Goal: Communication & Community: Answer question/provide support

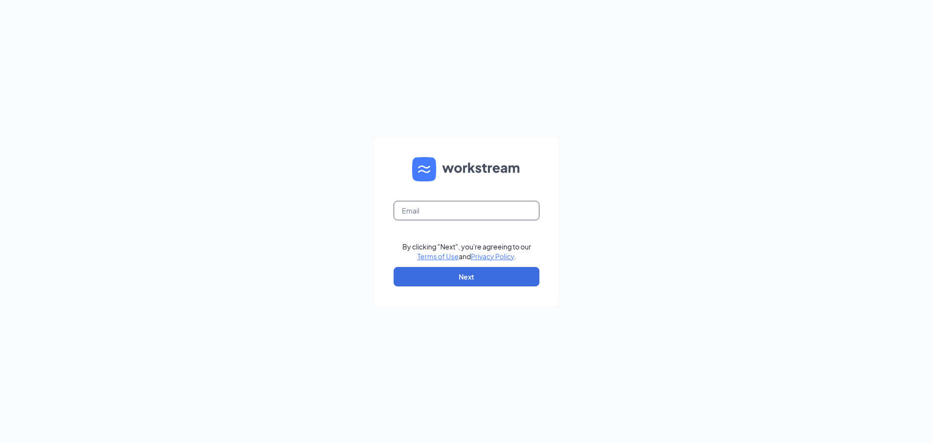
click at [463, 215] on input "text" at bounding box center [466, 210] width 146 height 19
type input "m"
type input "cfawestcovinahr@gmail.com"
drag, startPoint x: 461, startPoint y: 277, endPoint x: 459, endPoint y: 270, distance: 7.2
click at [461, 275] on button "Next" at bounding box center [466, 276] width 146 height 19
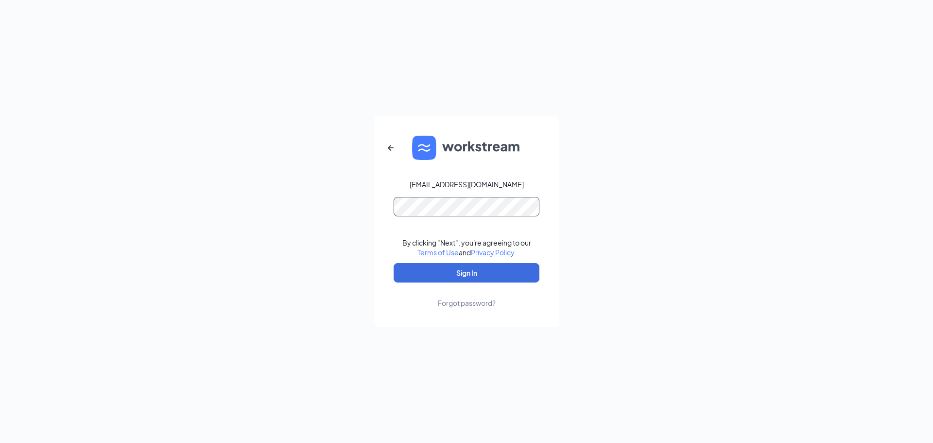
click at [393, 263] on button "Sign In" at bounding box center [466, 272] width 146 height 19
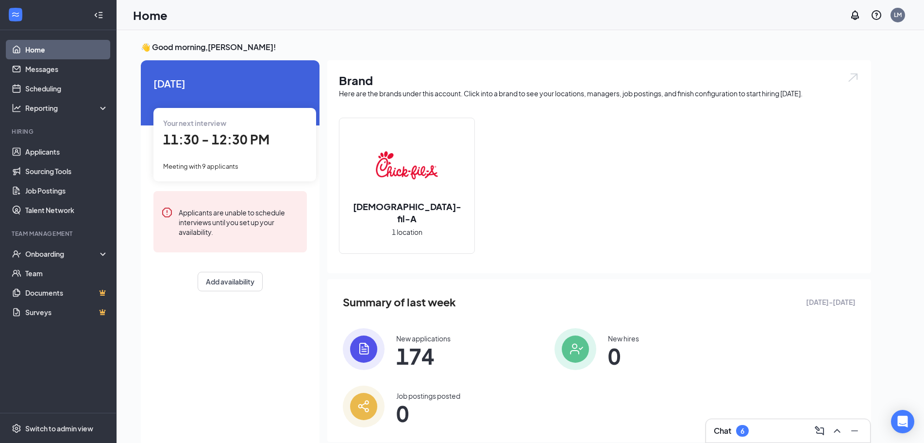
click at [404, 179] on img at bounding box center [407, 165] width 62 height 62
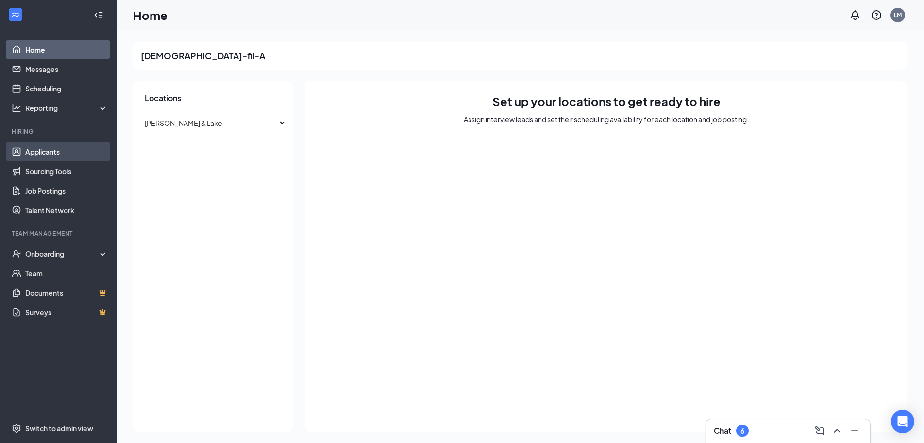
click at [51, 151] on link "Applicants" at bounding box center [66, 151] width 83 height 19
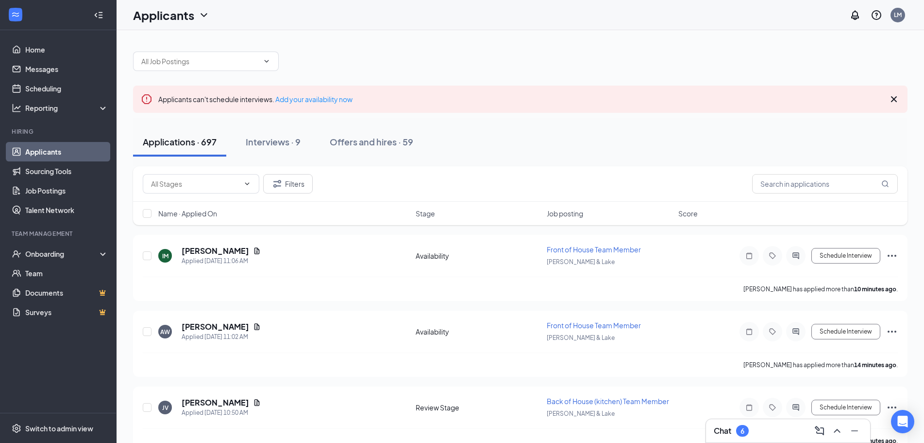
click at [723, 432] on h3 "Chat" at bounding box center [722, 430] width 17 height 11
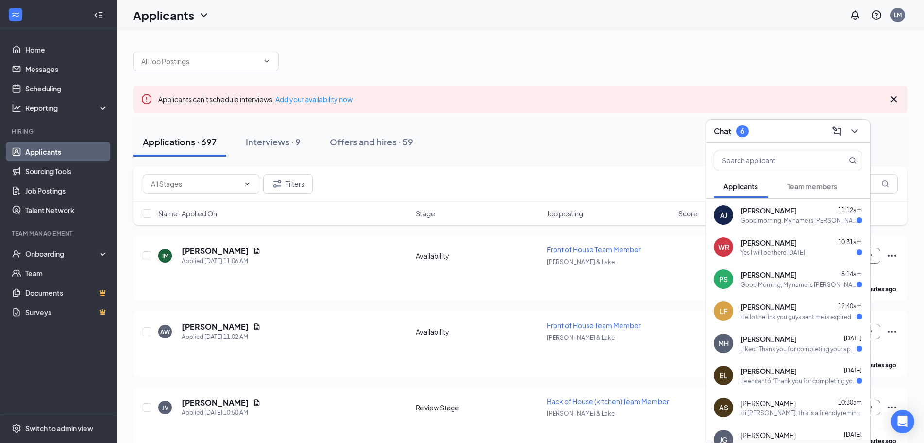
click at [788, 220] on div "Good morning. My name is [PERSON_NAME] I just wanted to see if there are any up…" at bounding box center [799, 220] width 116 height 8
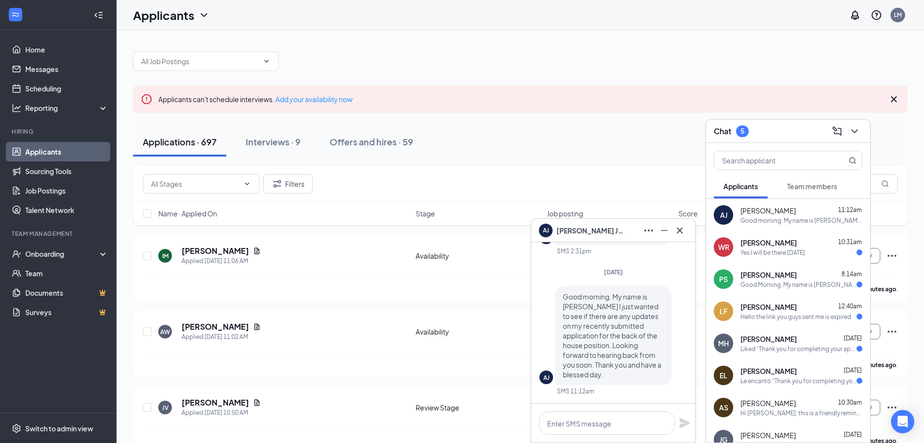
click at [782, 256] on div "Yes I will be there [DATE]" at bounding box center [773, 252] width 65 height 8
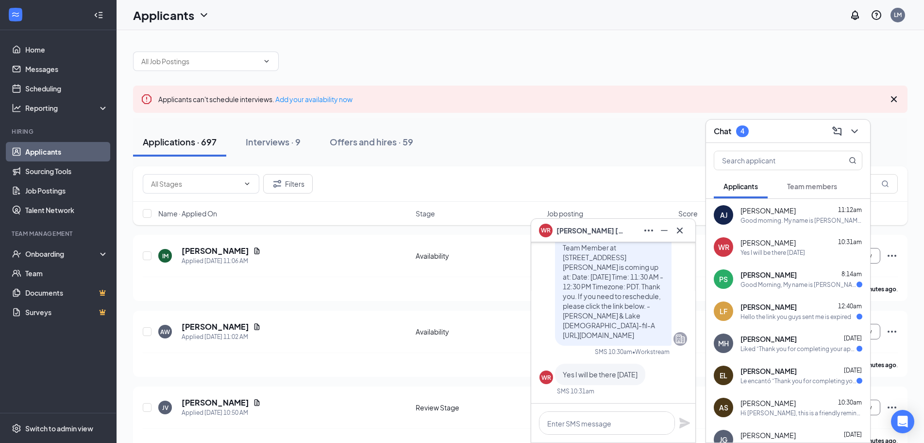
click at [796, 285] on div "Good Morning, My name is [PERSON_NAME]. I applied for BoH Team Member at the [G…" at bounding box center [799, 284] width 116 height 8
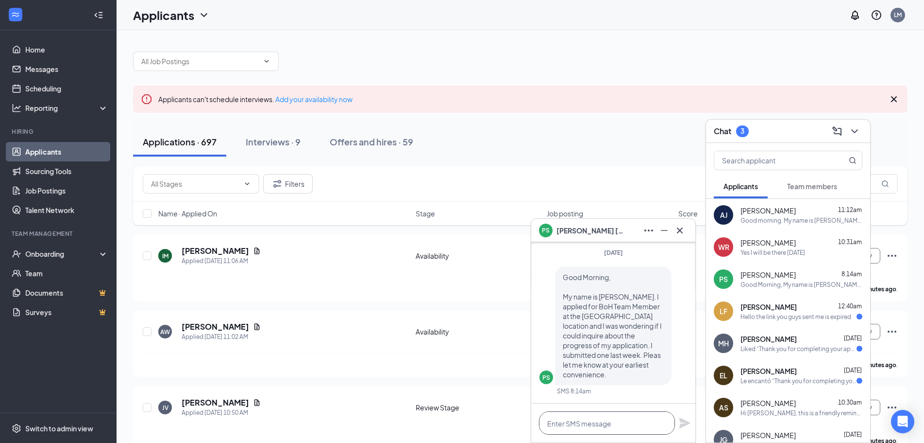
click at [627, 424] on textarea at bounding box center [607, 422] width 136 height 23
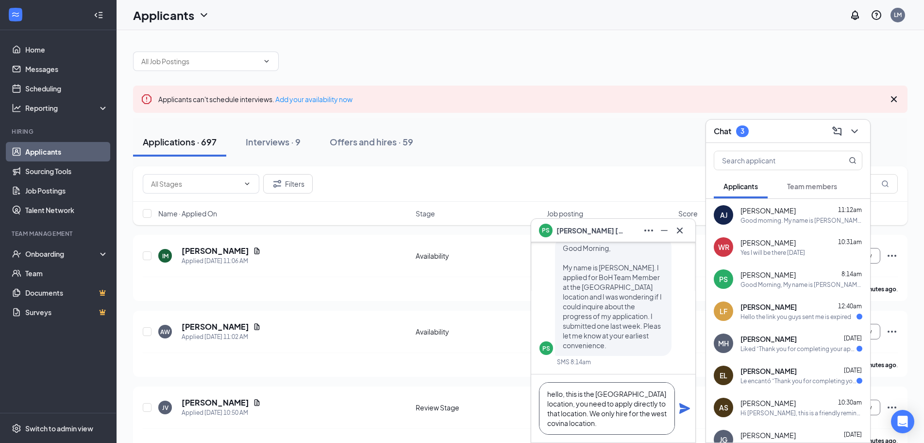
type textarea "hello, this is the [GEOGRAPHIC_DATA] location, you need to apply directly to th…"
click at [685, 407] on icon "Plane" at bounding box center [685, 408] width 11 height 11
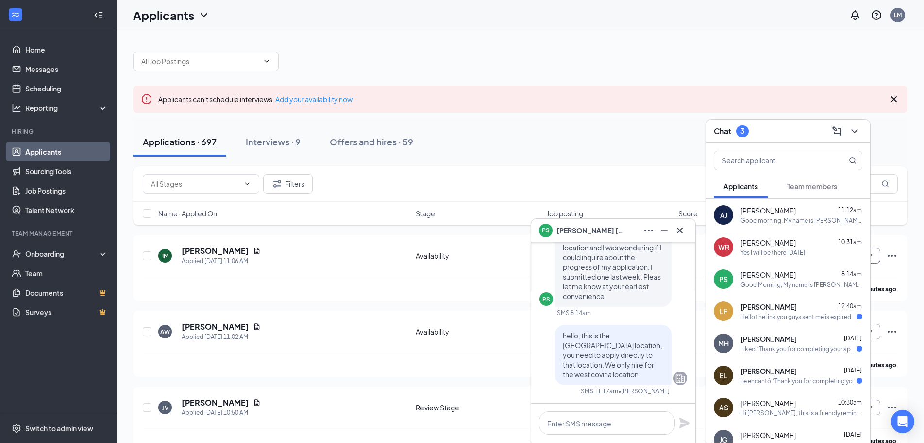
click at [767, 313] on div "Hello the link you guys sent me is expired" at bounding box center [796, 316] width 111 height 8
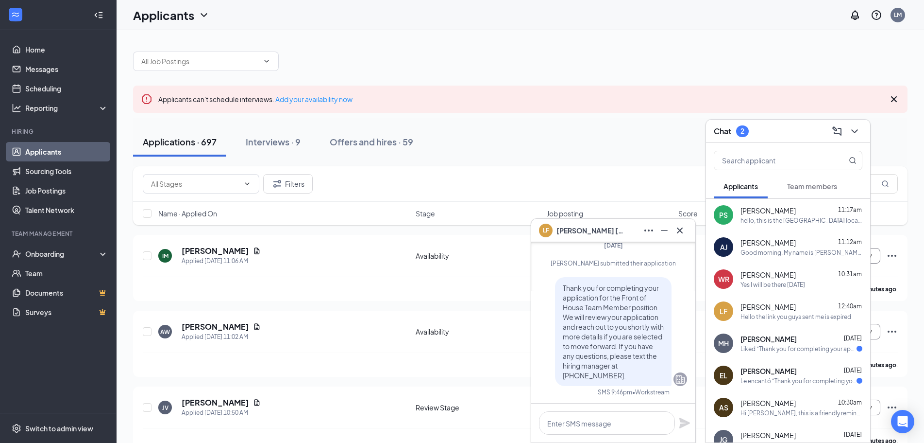
scroll to position [-97, 0]
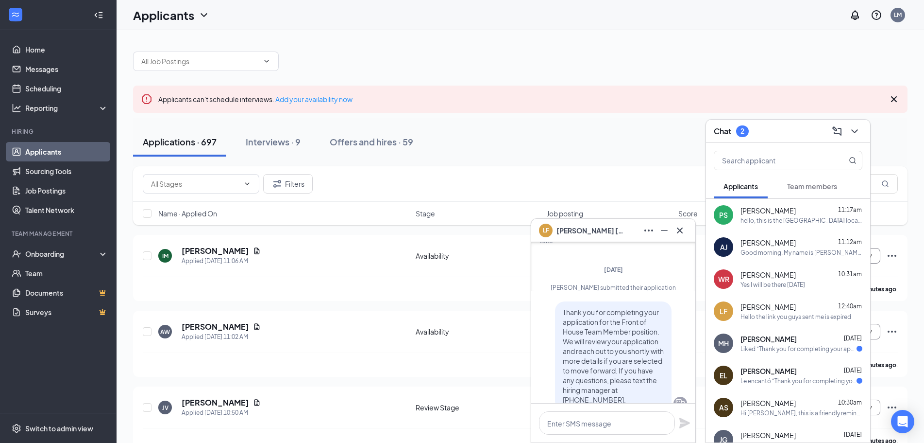
click at [766, 342] on span "[PERSON_NAME]" at bounding box center [769, 339] width 56 height 10
click at [767, 378] on div "Le encantó “Thank you for completing your application for the Front of House Te…" at bounding box center [799, 380] width 116 height 8
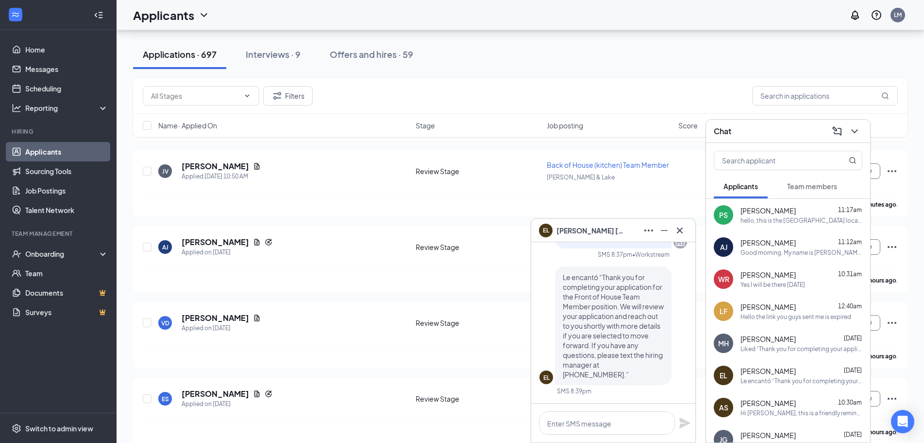
scroll to position [243, 0]
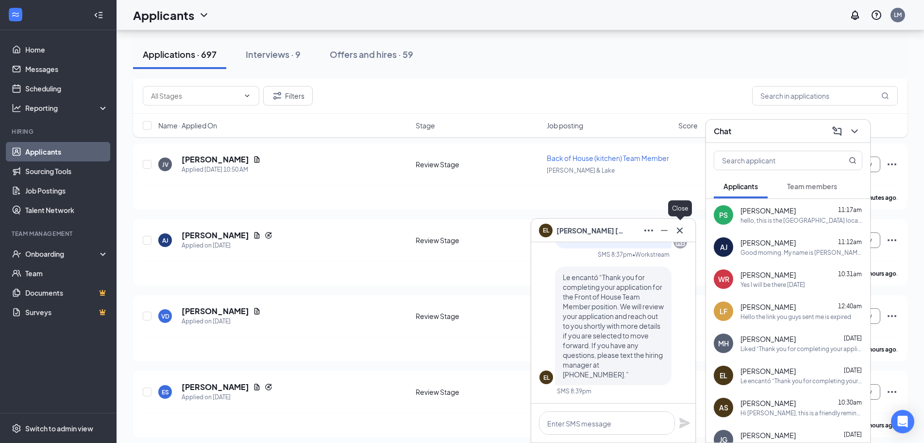
click at [680, 228] on icon "Cross" at bounding box center [680, 230] width 12 height 12
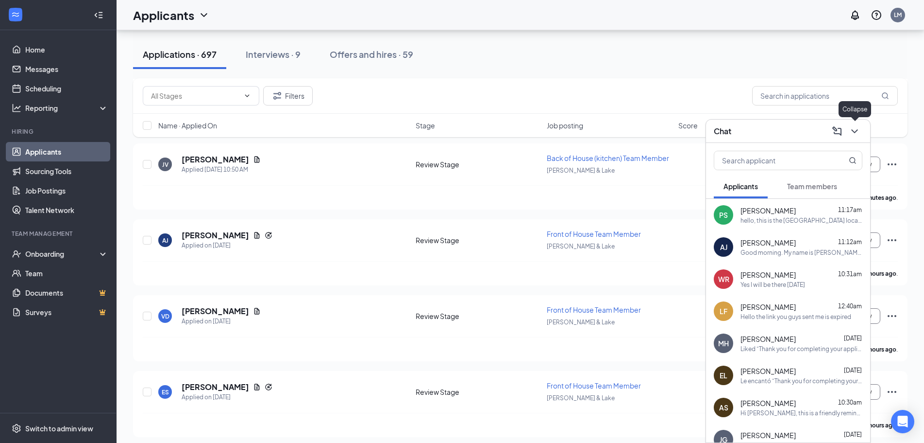
click at [856, 128] on icon "ChevronDown" at bounding box center [855, 131] width 12 height 12
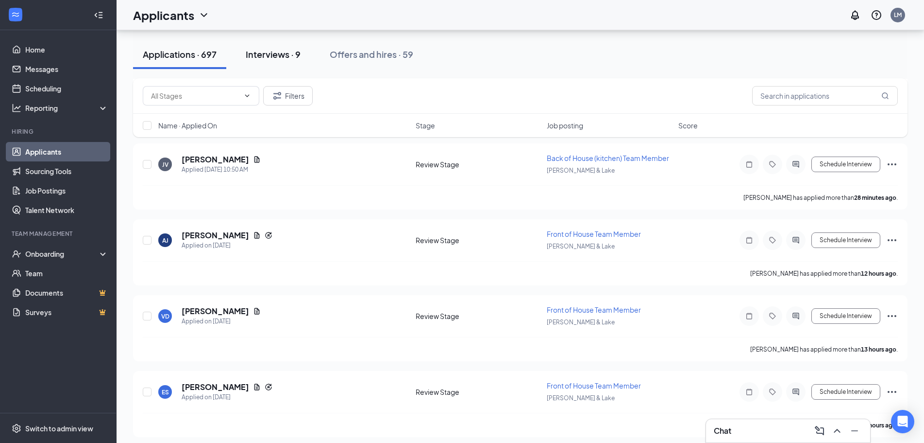
click at [273, 54] on div "Interviews · 9" at bounding box center [273, 54] width 55 height 12
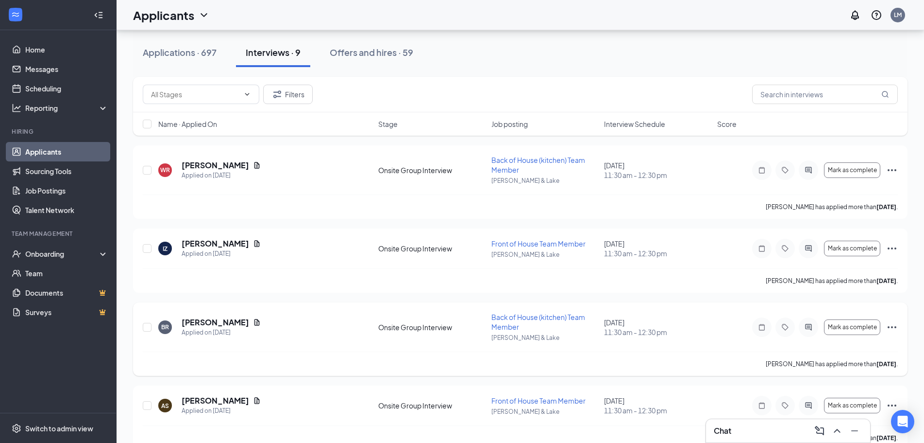
scroll to position [97, 0]
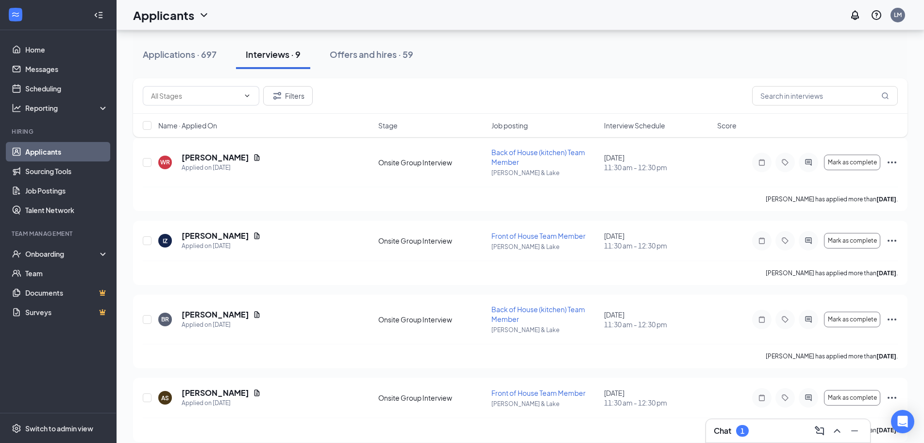
click at [727, 427] on h3 "Chat" at bounding box center [722, 430] width 17 height 11
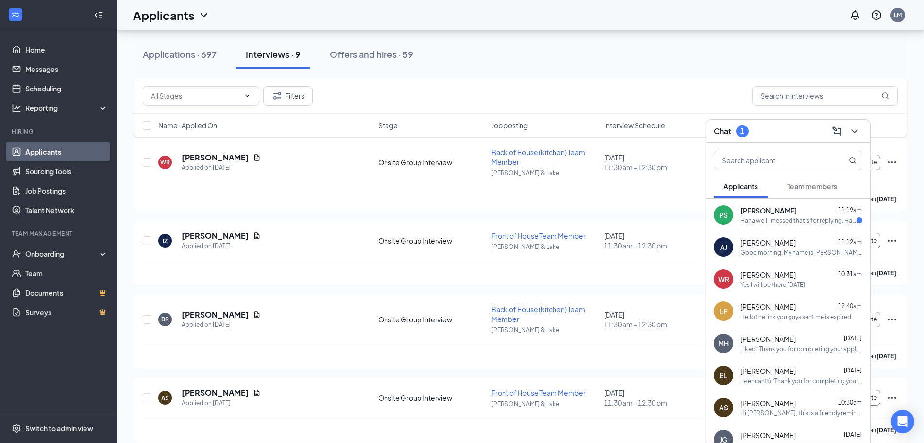
click at [780, 212] on span "[PERSON_NAME]" at bounding box center [769, 210] width 56 height 10
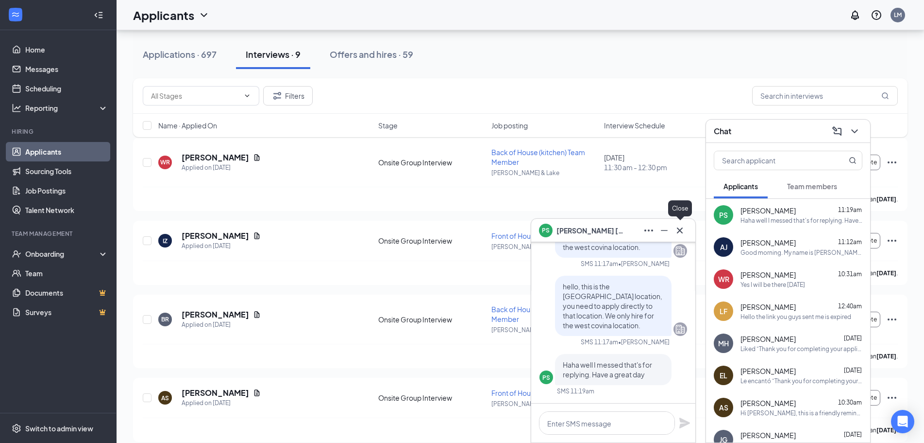
click at [679, 230] on icon "Cross" at bounding box center [680, 230] width 12 height 12
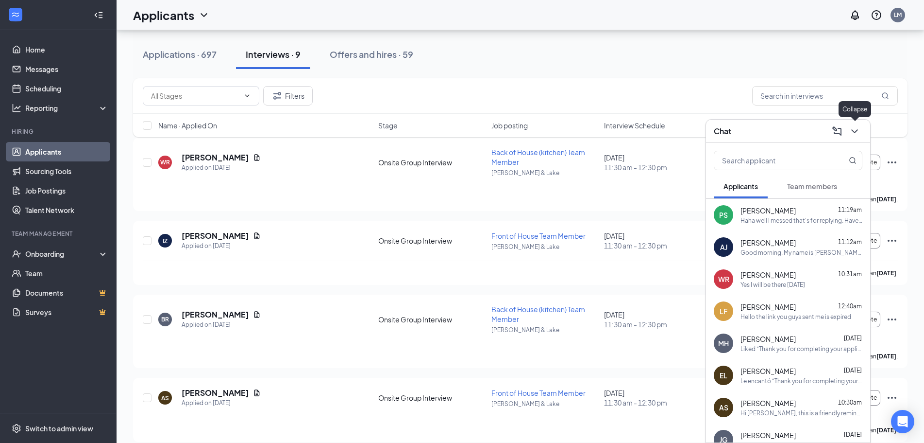
click at [856, 127] on icon "ChevronDown" at bounding box center [855, 131] width 12 height 12
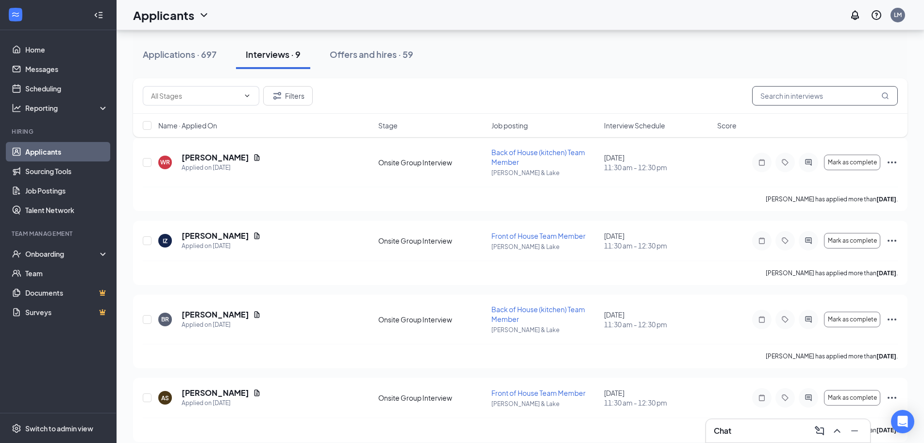
click at [812, 88] on input "text" at bounding box center [825, 95] width 146 height 19
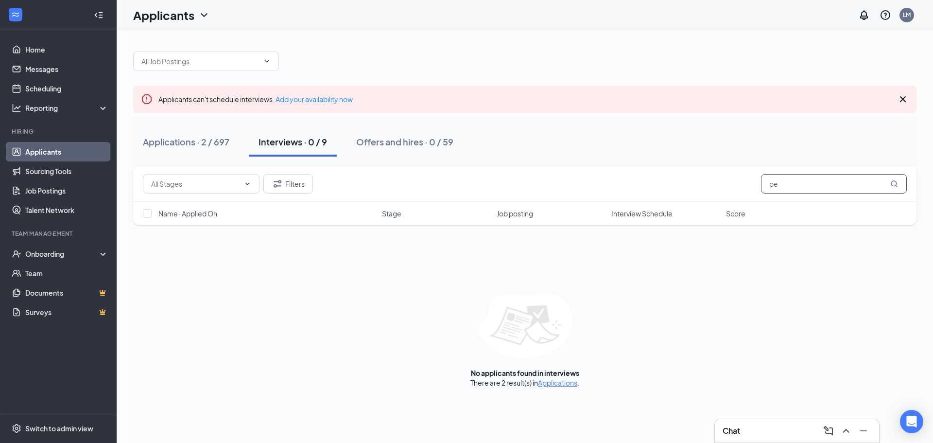
type input "p"
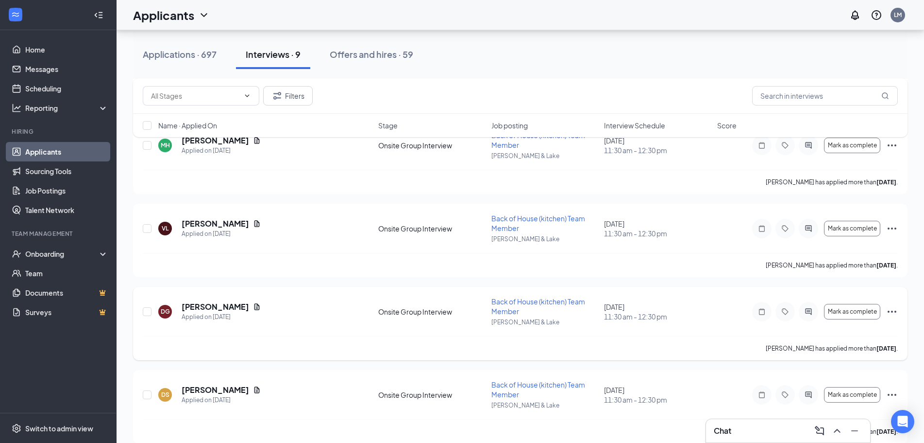
scroll to position [523, 0]
